Goal: Communication & Community: Connect with others

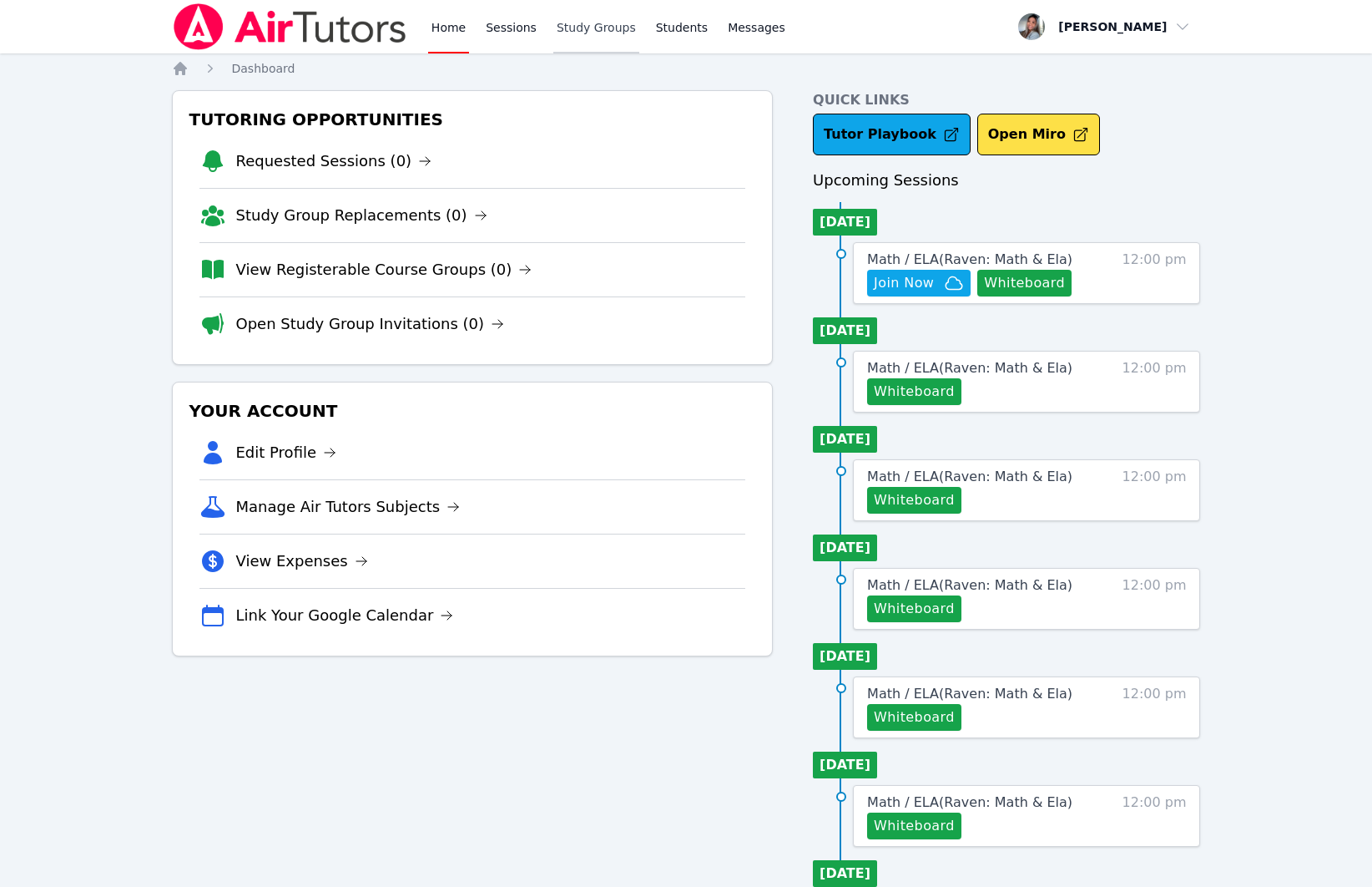
click at [586, 37] on link "Study Groups" at bounding box center [596, 26] width 86 height 53
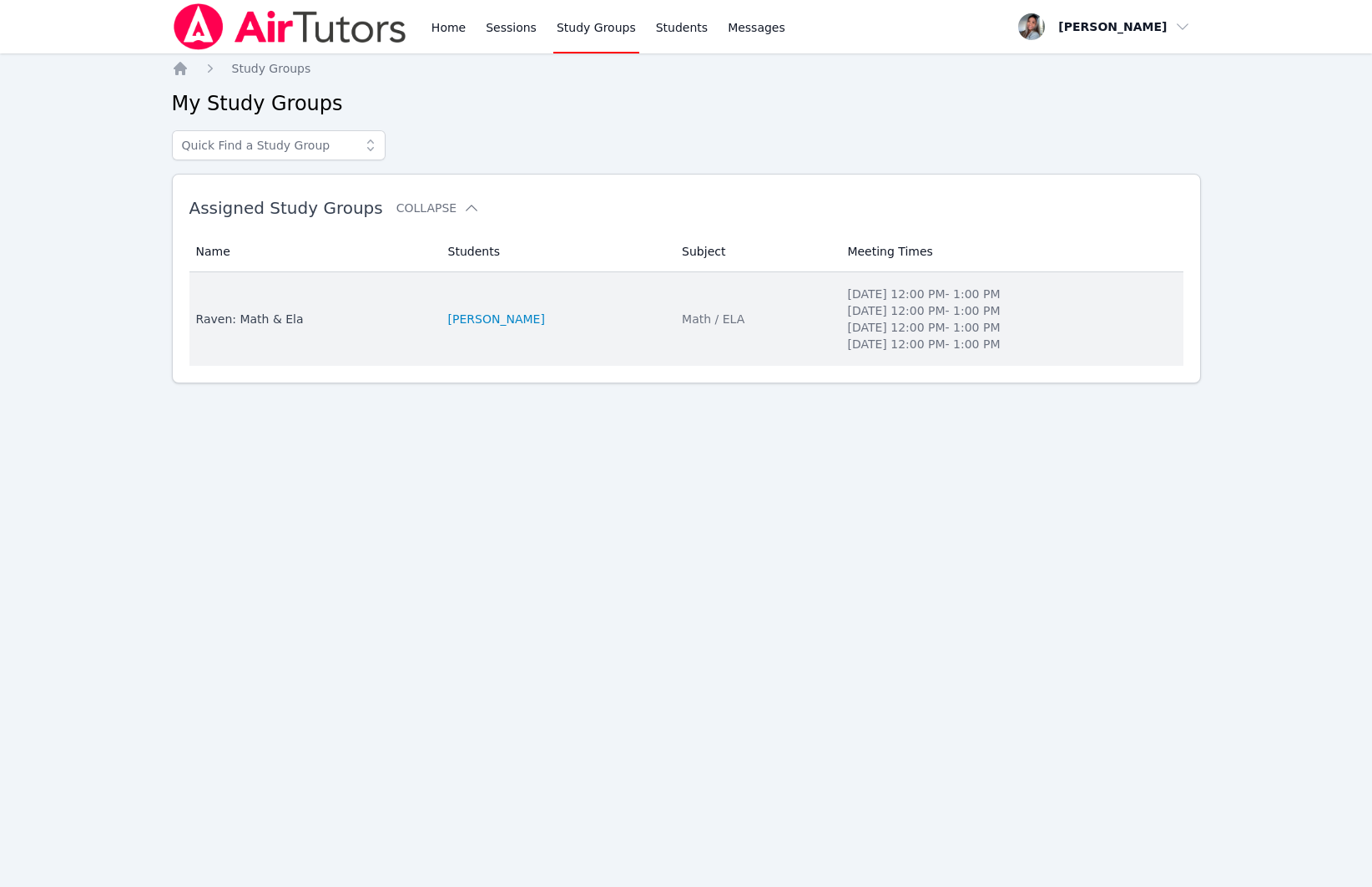
click at [538, 338] on td "Students [PERSON_NAME]" at bounding box center [556, 319] width 235 height 93
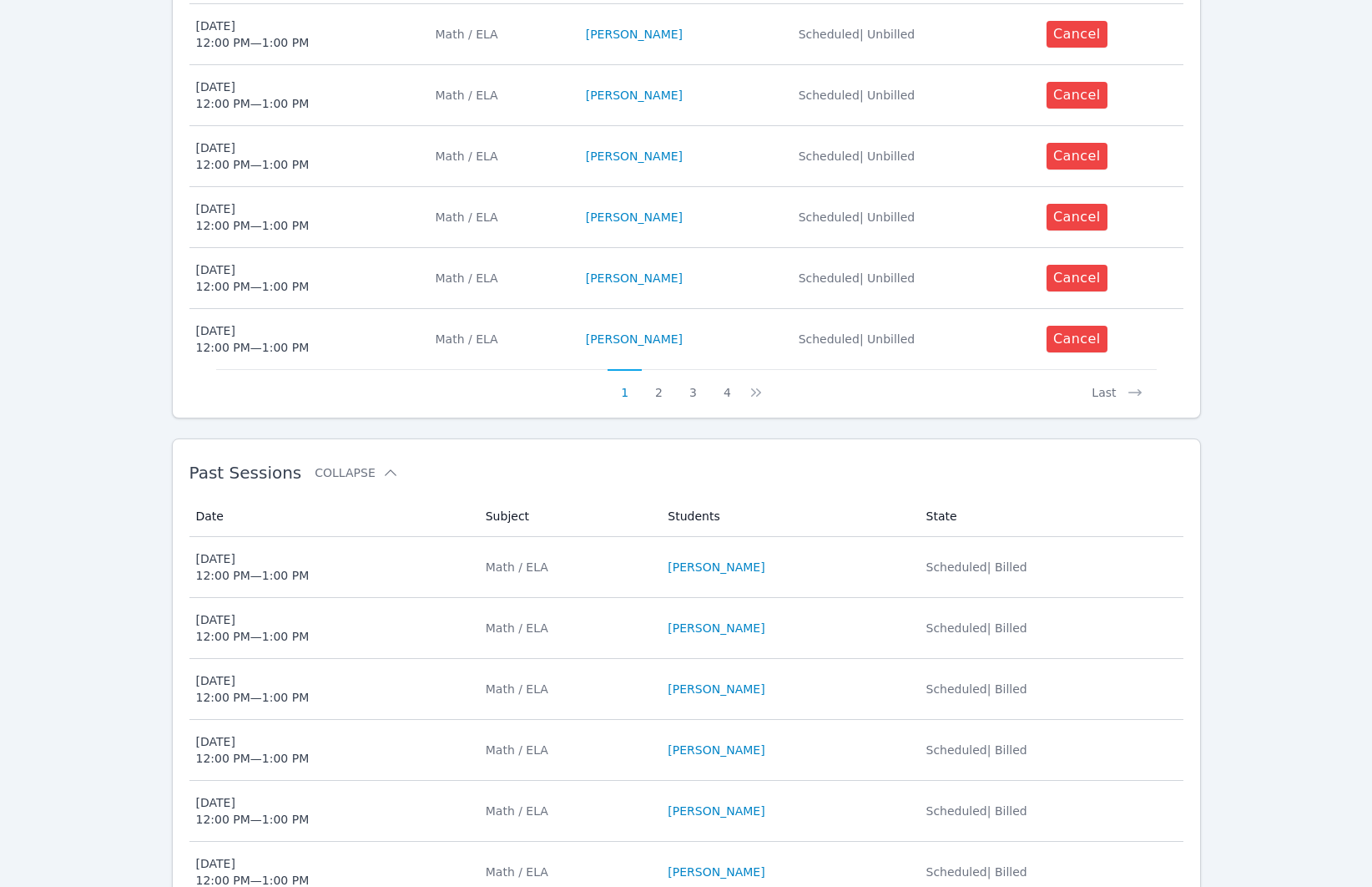
scroll to position [800, 0]
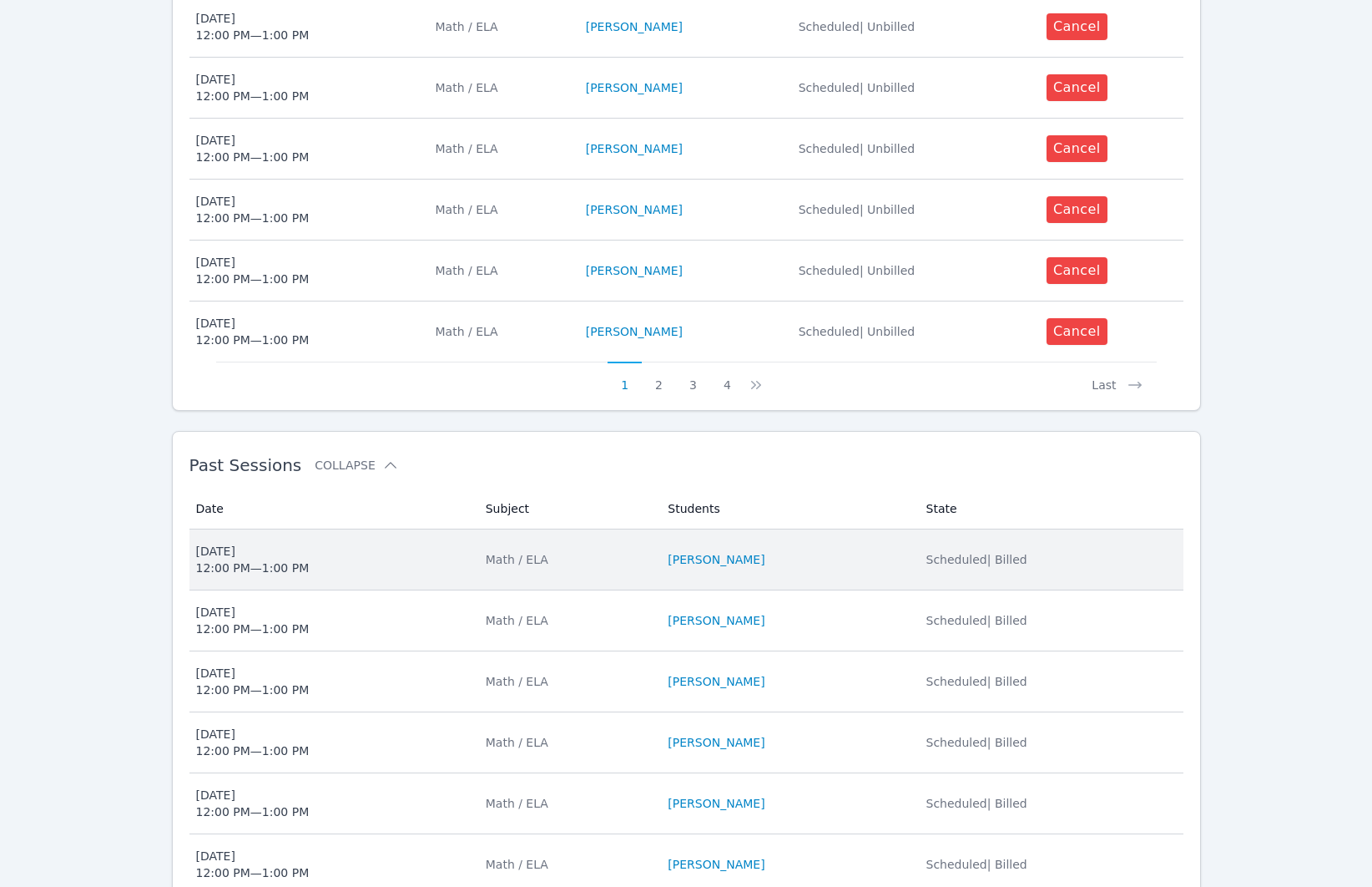
click at [585, 553] on div "Math / ELA" at bounding box center [566, 559] width 163 height 17
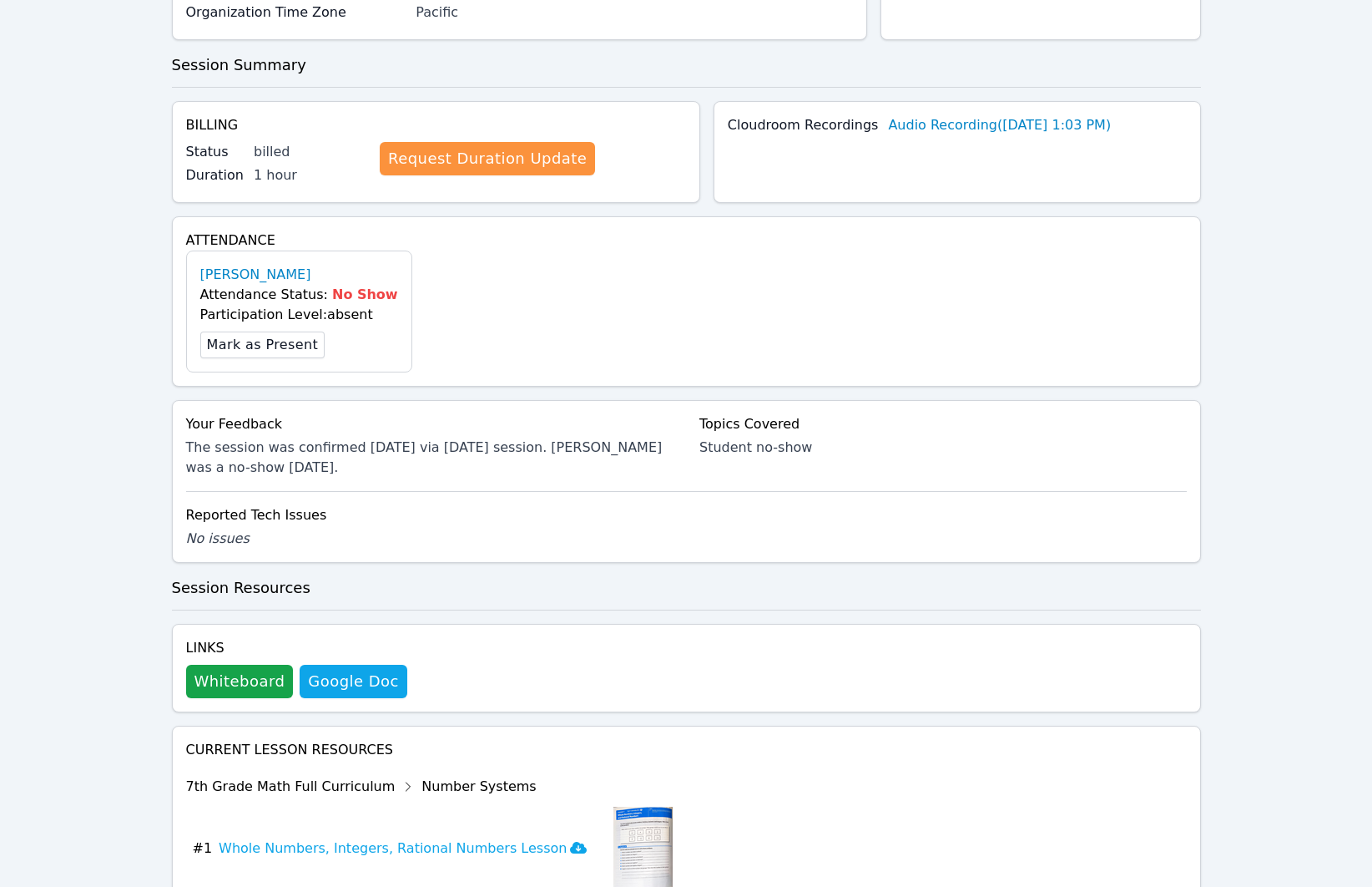
scroll to position [268, 0]
click at [248, 679] on button "Whiteboard" at bounding box center [240, 680] width 108 height 33
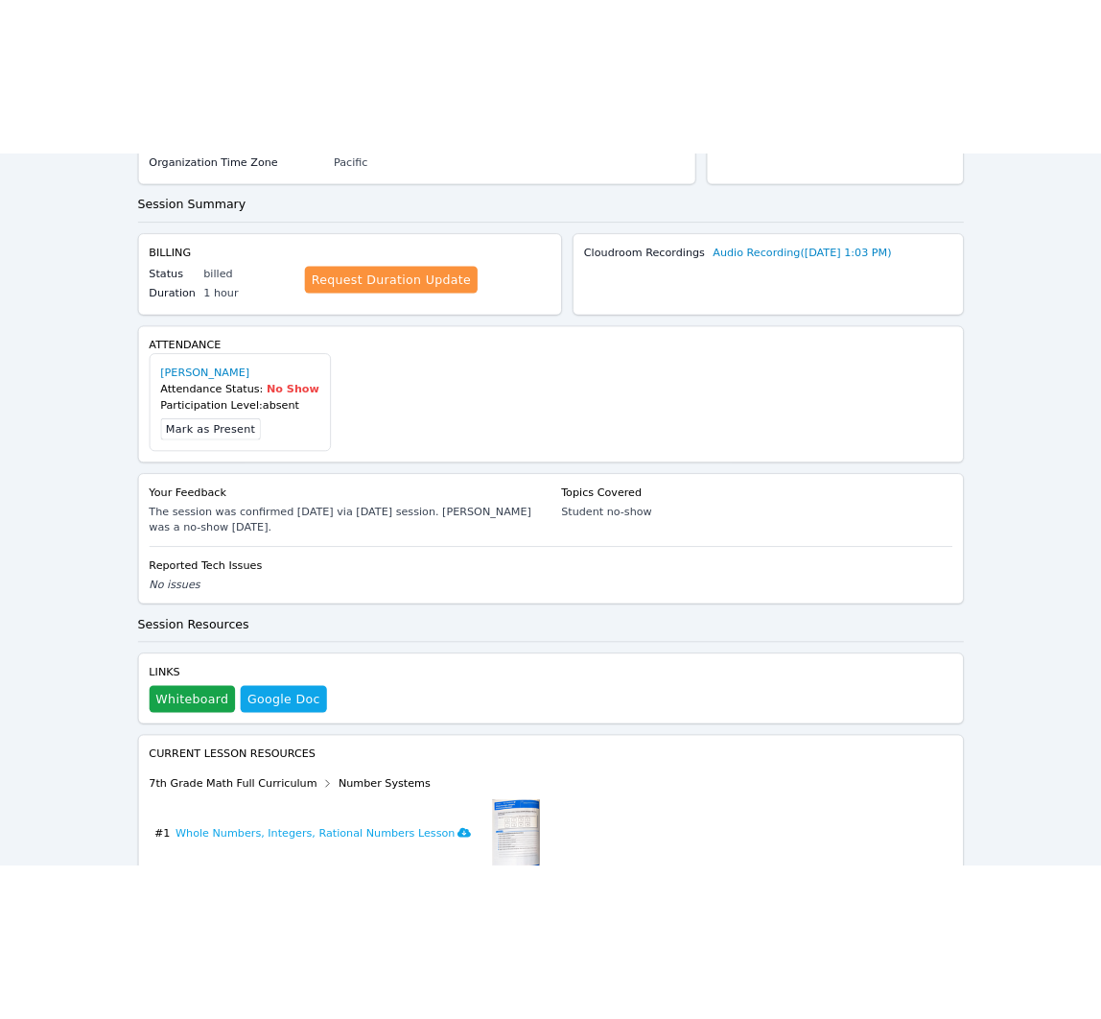
scroll to position [0, 0]
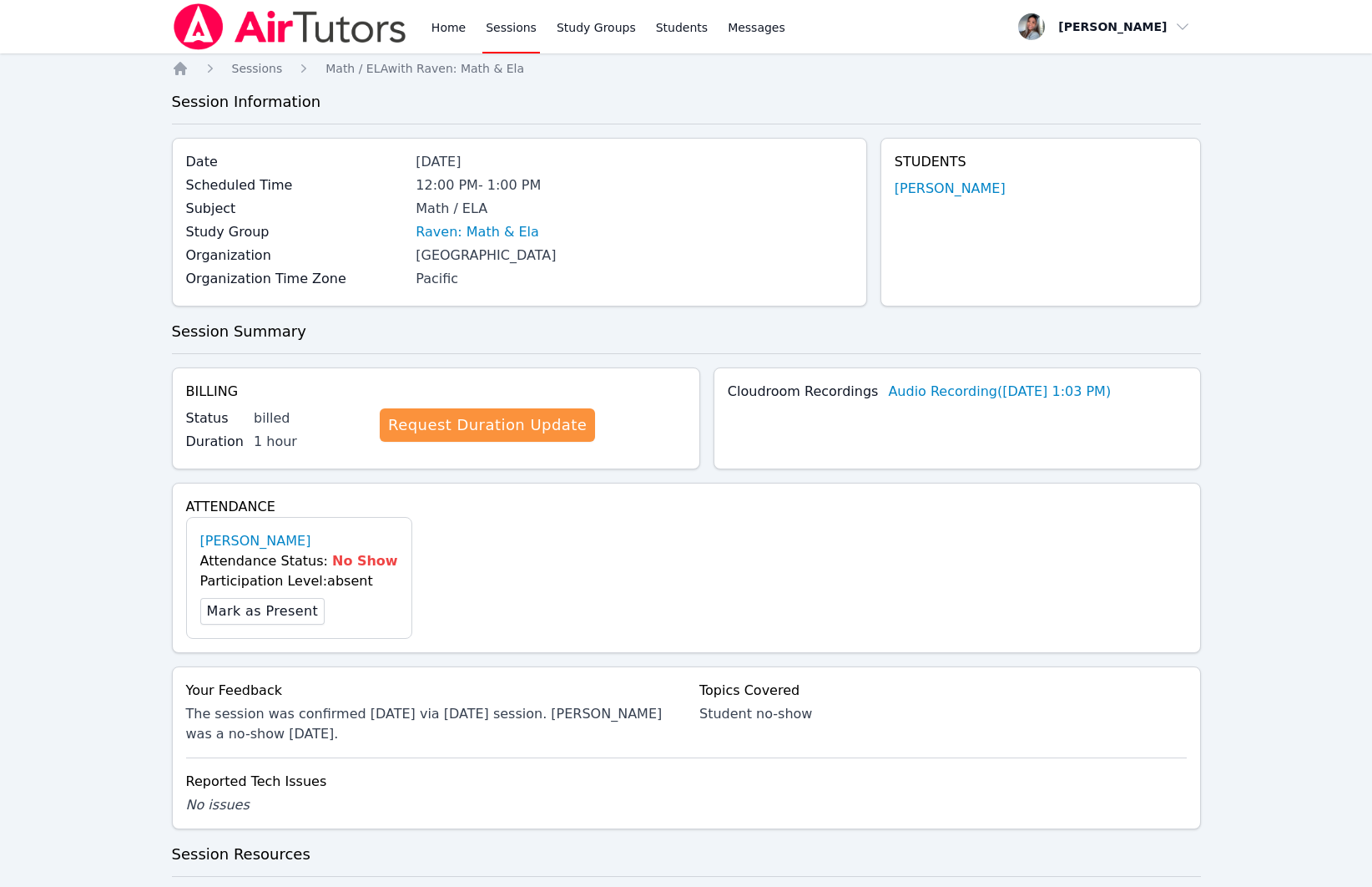
click at [505, 39] on link "Sessions" at bounding box center [512, 26] width 57 height 53
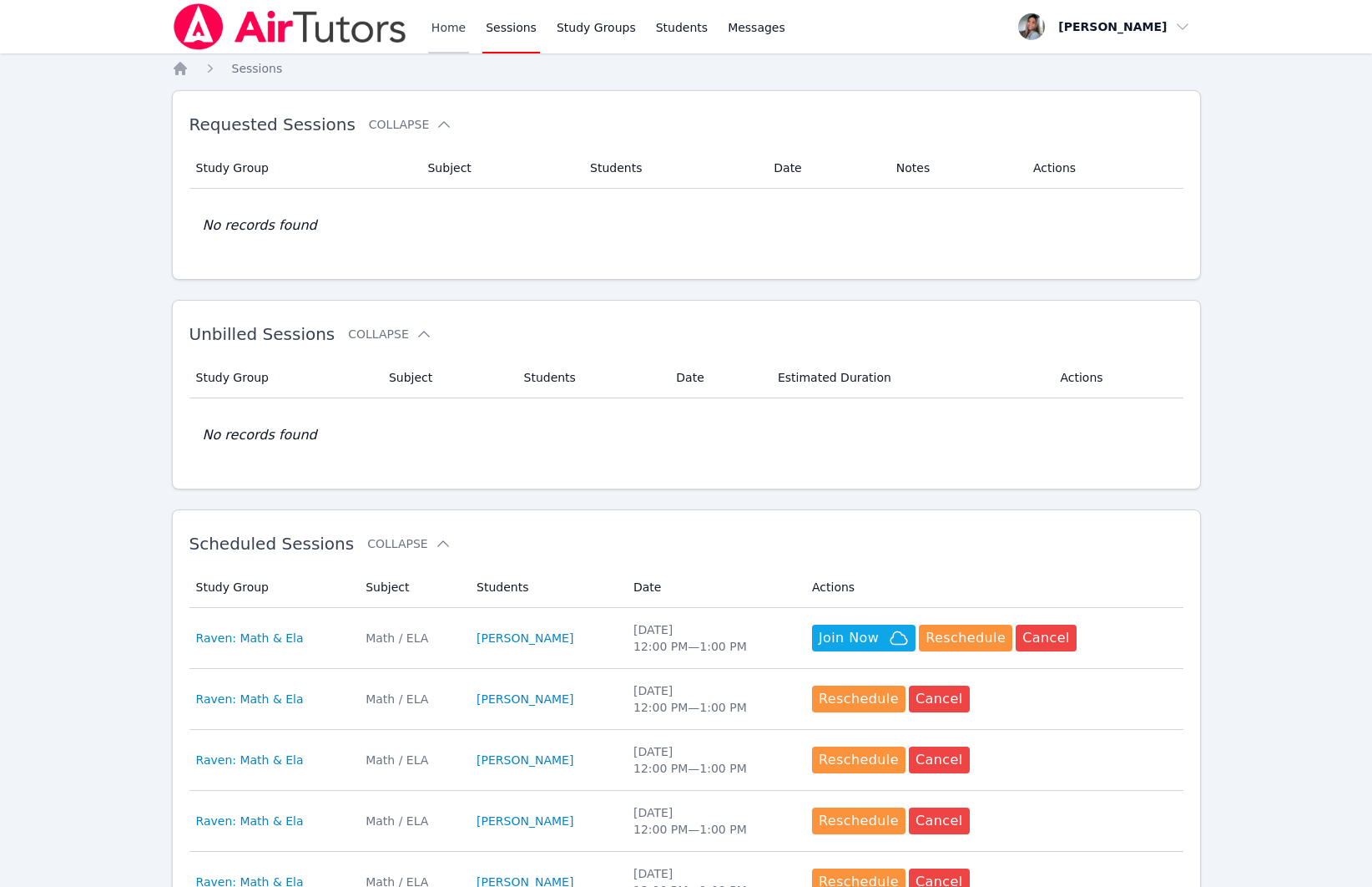
click at [431, 29] on link "Home" at bounding box center [448, 26] width 41 height 53
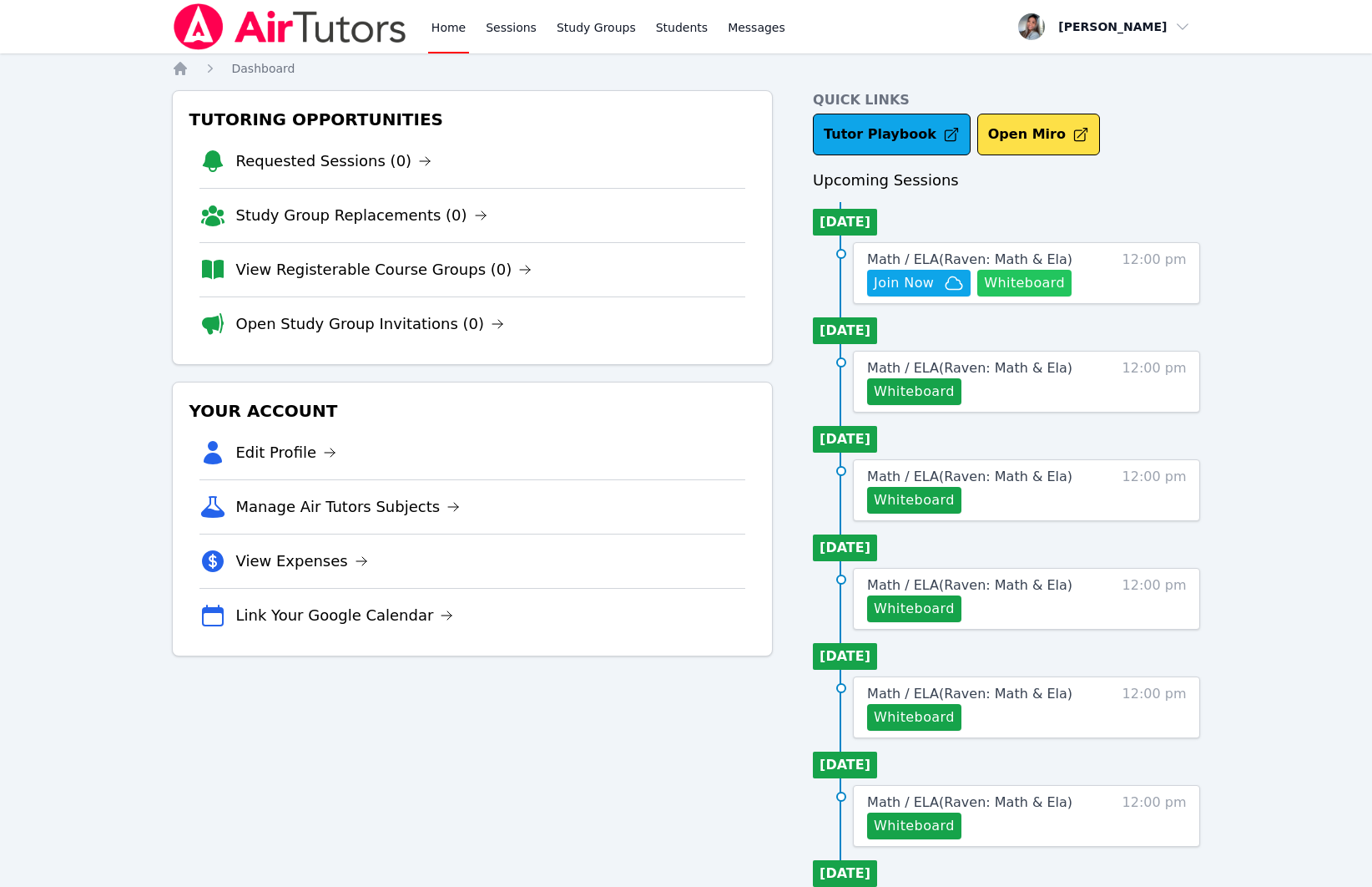
click at [1006, 275] on button "Whiteboard" at bounding box center [1025, 283] width 94 height 27
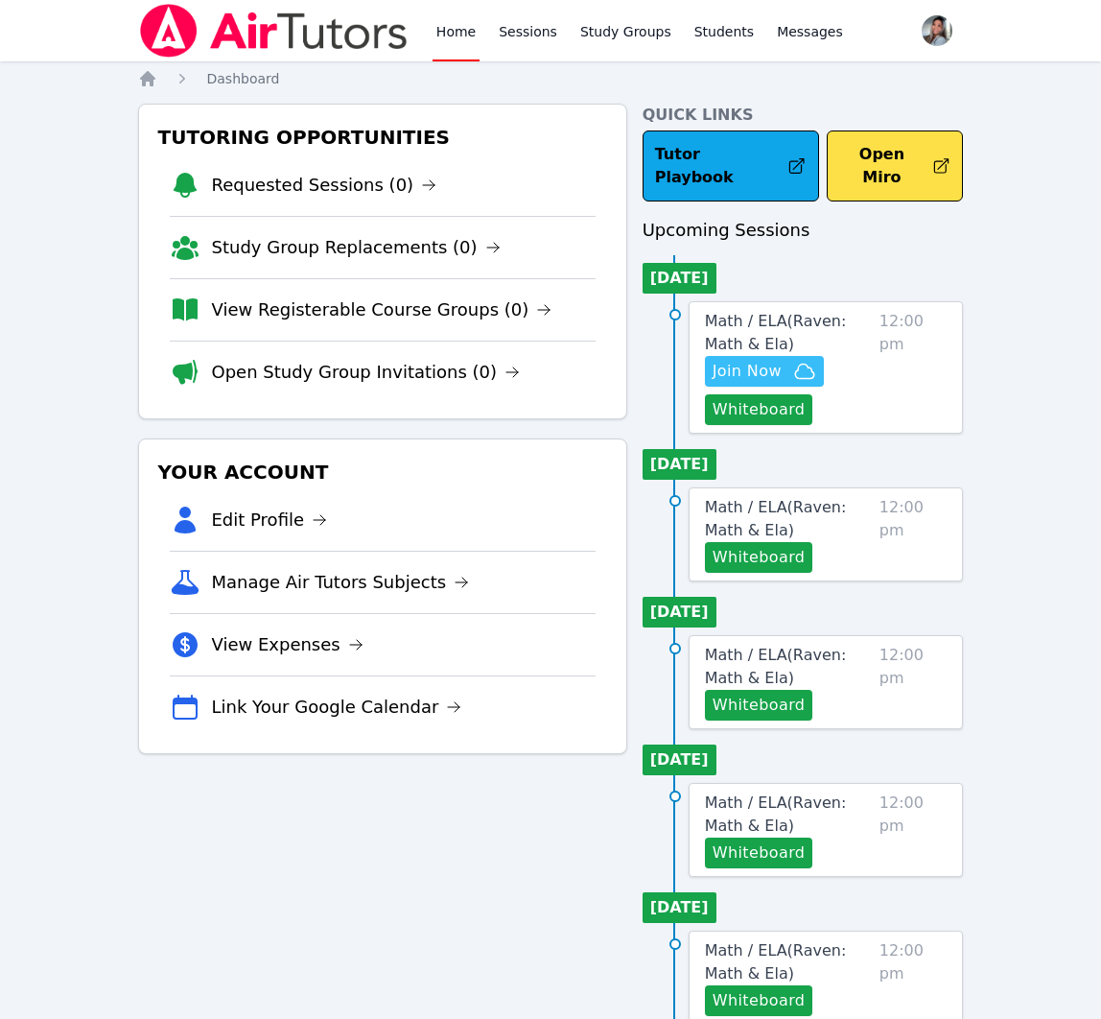
click at [793, 360] on icon "button" at bounding box center [804, 371] width 23 height 23
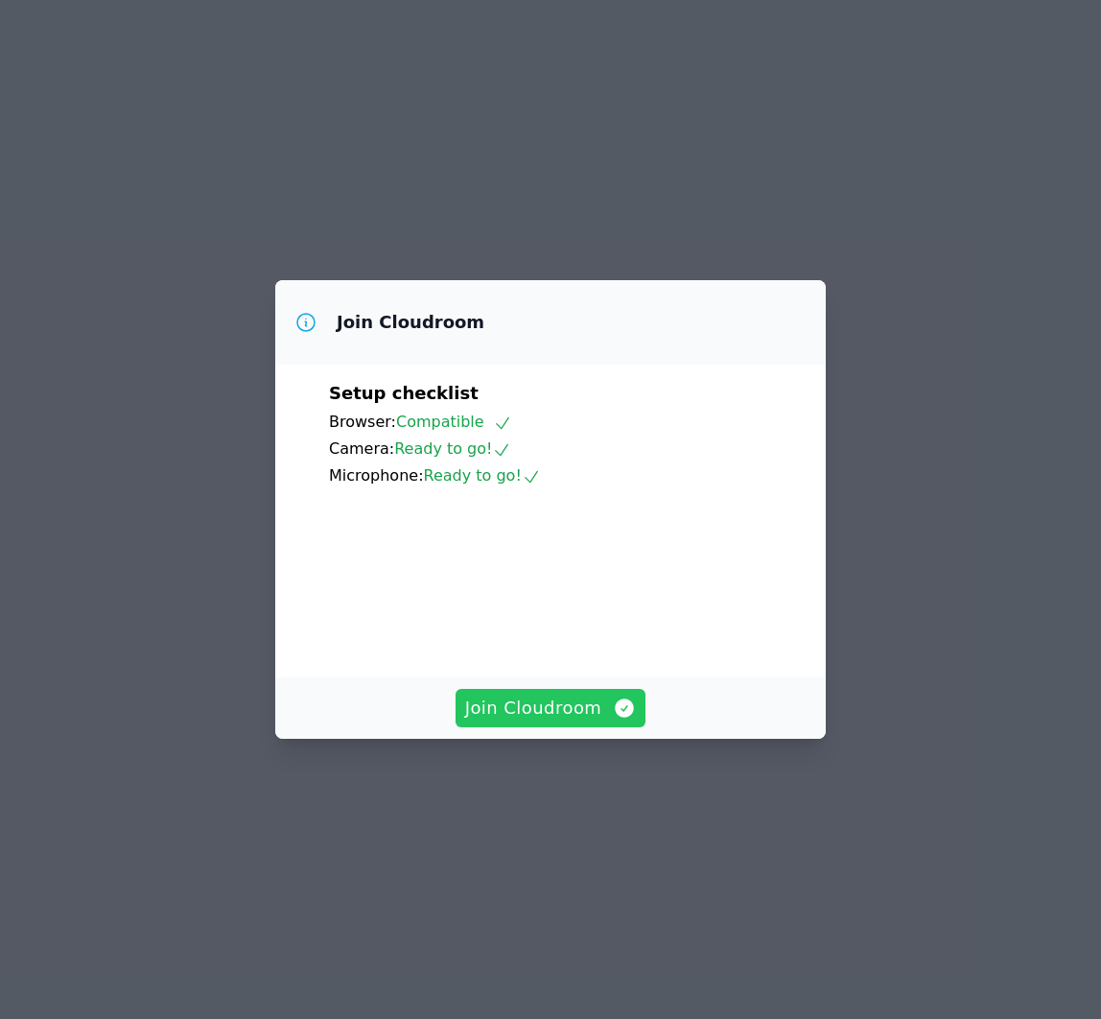
click at [598, 722] on span "Join Cloudroom" at bounding box center [551, 708] width 172 height 27
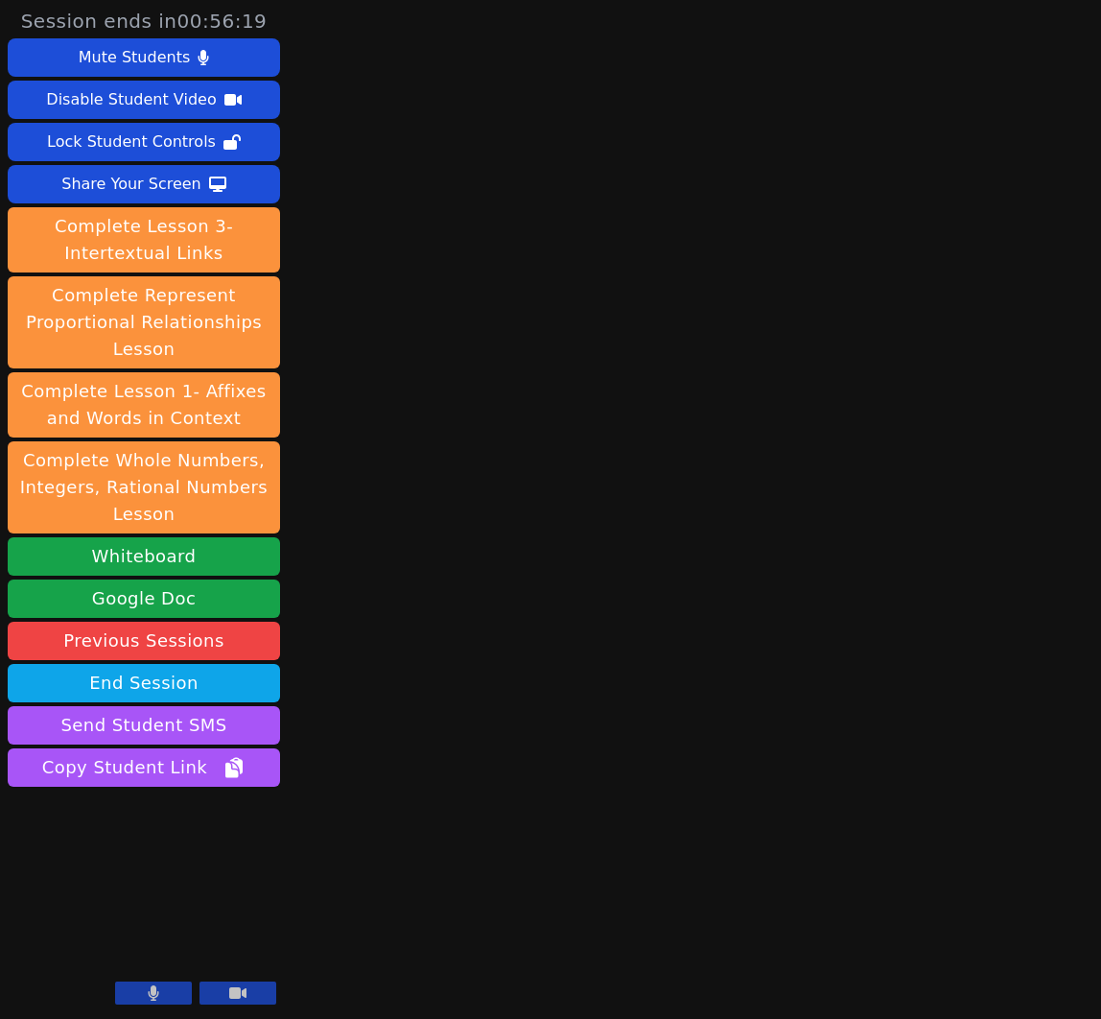
click at [154, 991] on icon at bounding box center [154, 992] width 11 height 15
click at [226, 728] on button "Send Student SMS" at bounding box center [144, 725] width 272 height 38
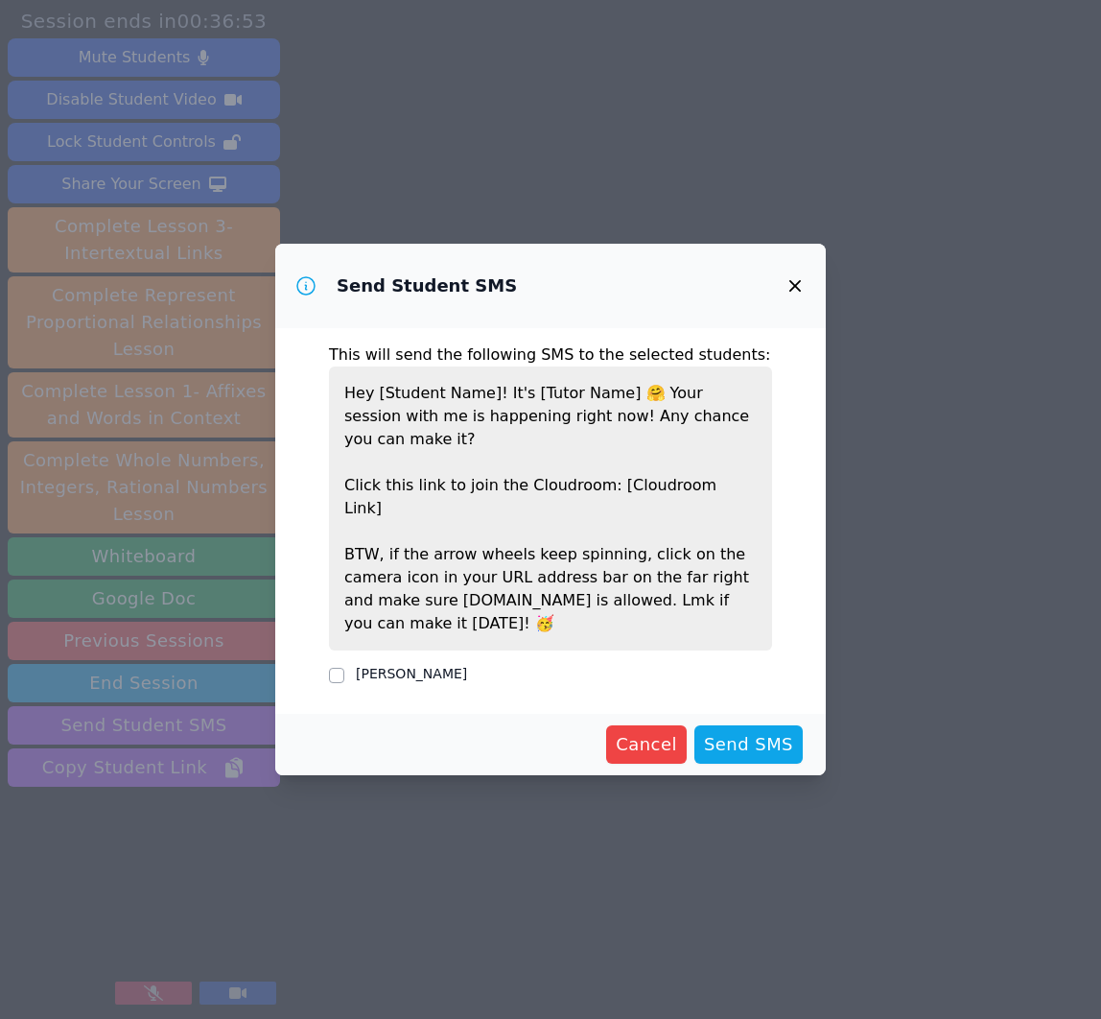
click at [390, 666] on label "[PERSON_NAME]" at bounding box center [411, 673] width 111 height 15
click at [344, 668] on input "[PERSON_NAME]" at bounding box center [336, 675] width 15 height 15
checkbox input "true"
click at [758, 739] on span "Send SMS" at bounding box center [748, 744] width 89 height 27
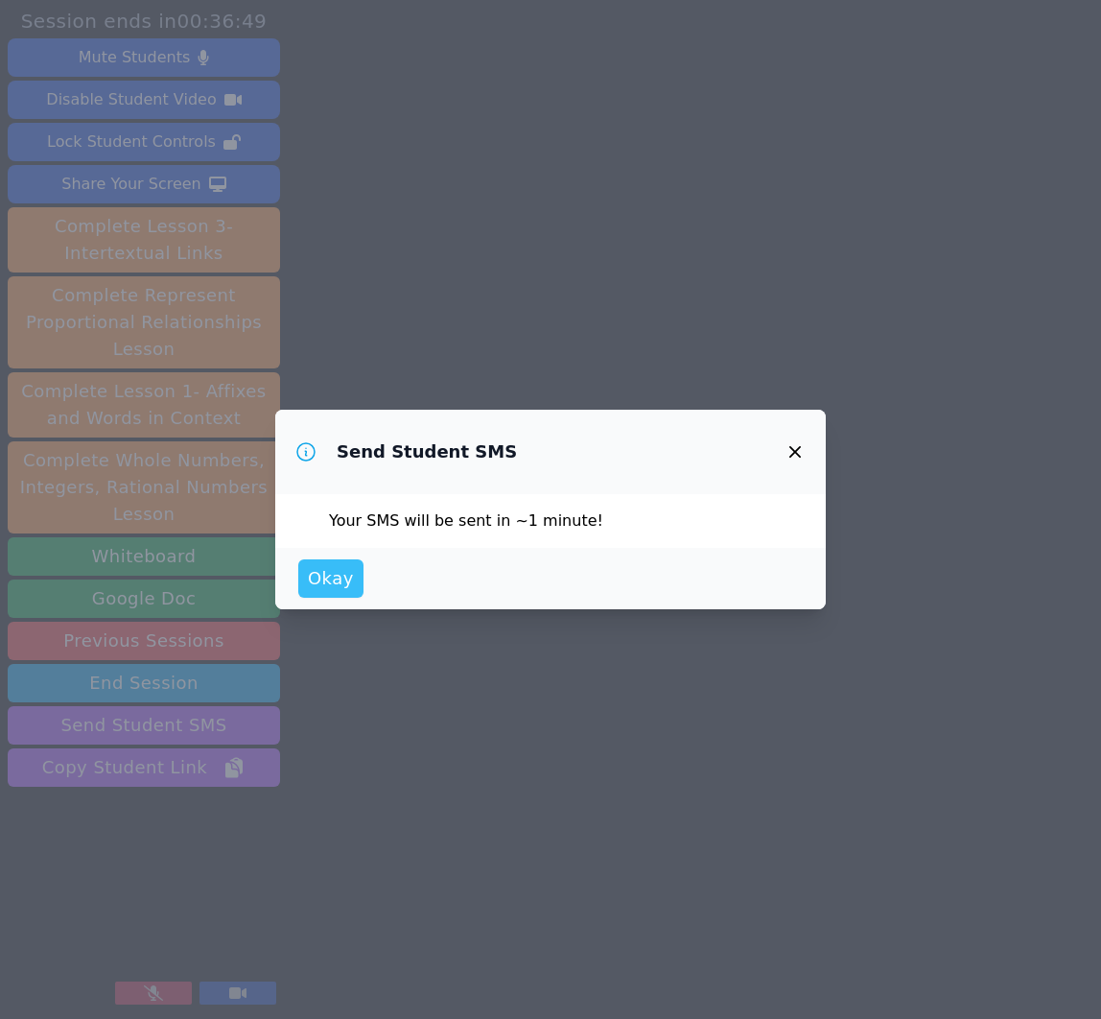
click at [352, 588] on button "Okay" at bounding box center [330, 578] width 65 height 38
